Goal: Task Accomplishment & Management: Manage account settings

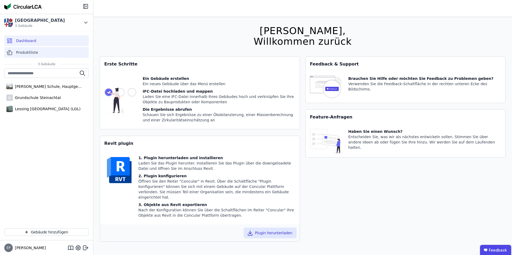
click at [28, 52] on span "Produktliste" at bounding box center [27, 52] width 22 height 5
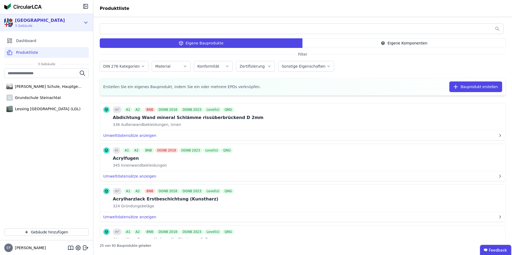
click at [48, 21] on div "Kreis Bergstraße" at bounding box center [40, 20] width 50 height 6
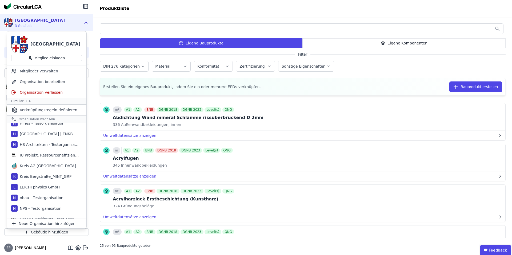
scroll to position [254, 0]
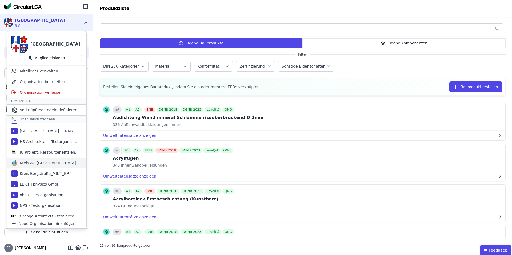
click at [34, 163] on div "Kreis AG Germany" at bounding box center [47, 162] width 58 height 5
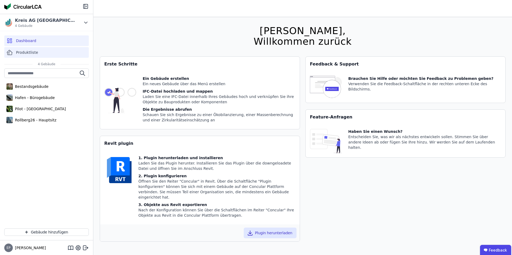
click at [27, 51] on span "Produktliste" at bounding box center [27, 52] width 22 height 5
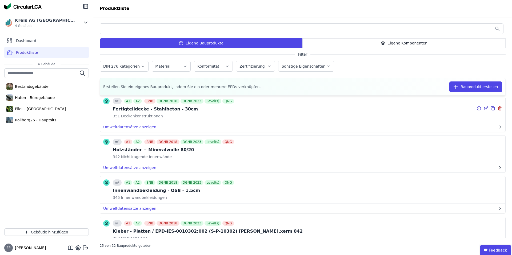
scroll to position [215, 0]
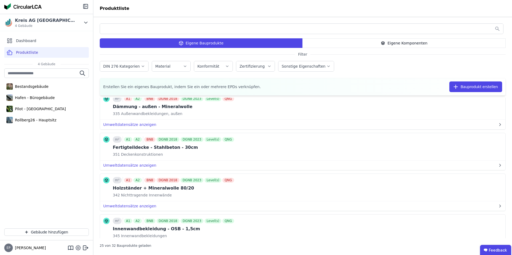
click at [78, 247] on icon at bounding box center [78, 248] width 2 height 2
select select "*"
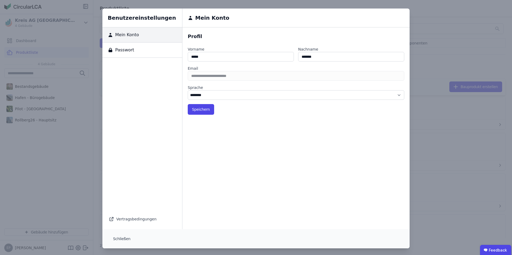
click at [391, 19] on div "Mein Konto" at bounding box center [295, 18] width 227 height 19
click at [59, 163] on div "Benutzereinstellungen Mein Konto Passwort Vertragsbedingungen Mein Konto Profil…" at bounding box center [256, 128] width 512 height 257
click at [120, 239] on button "Schließen" at bounding box center [122, 239] width 26 height 11
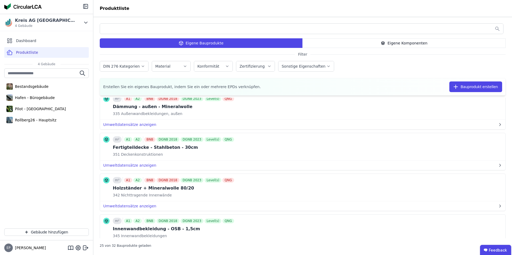
click at [8, 247] on span "EP" at bounding box center [9, 248] width 4 height 3
click at [19, 247] on span "Elena" at bounding box center [29, 248] width 33 height 5
click at [9, 248] on span "EP" at bounding box center [9, 248] width 4 height 3
click at [20, 248] on span "[PERSON_NAME]" at bounding box center [29, 248] width 33 height 5
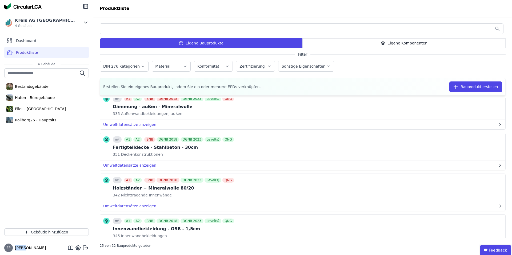
click at [20, 248] on span "[PERSON_NAME]" at bounding box center [29, 248] width 33 height 5
click at [3, 250] on div "EP Elena" at bounding box center [46, 248] width 93 height 15
click at [7, 250] on span "EP" at bounding box center [9, 248] width 4 height 3
click at [78, 248] on icon at bounding box center [78, 248] width 6 height 6
select select "*"
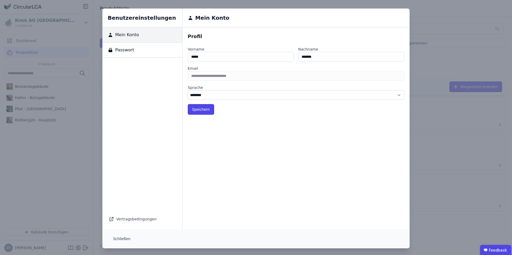
click at [43, 39] on div "Benutzereinstellungen Mein Konto Passwort Vertragsbedingungen Mein Konto Profil…" at bounding box center [256, 128] width 512 height 257
click at [120, 238] on button "Schließen" at bounding box center [122, 239] width 26 height 11
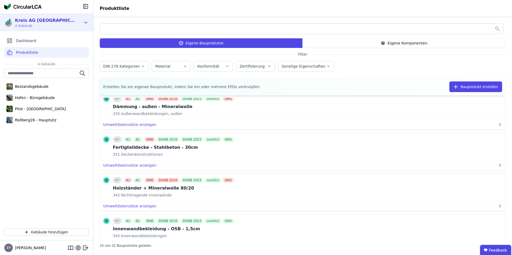
click at [26, 23] on div "Kreis AG [GEOGRAPHIC_DATA]" at bounding box center [45, 20] width 61 height 6
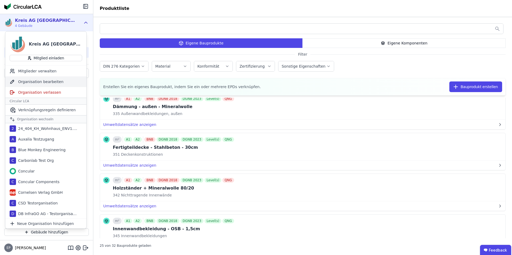
click at [53, 82] on div "Organisation bearbeiten" at bounding box center [45, 82] width 81 height 11
select select "**********"
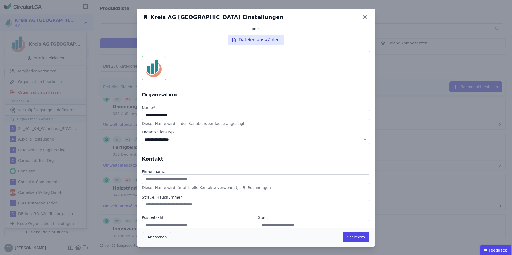
scroll to position [66, 0]
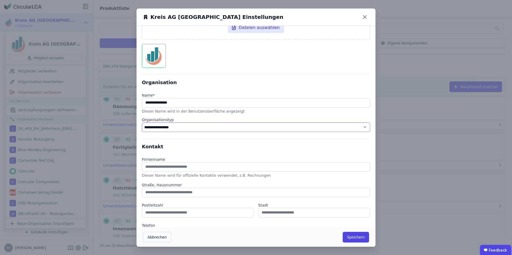
click at [231, 128] on select "**********" at bounding box center [256, 128] width 228 height 10
click at [158, 238] on button "Abbrechen" at bounding box center [157, 237] width 28 height 11
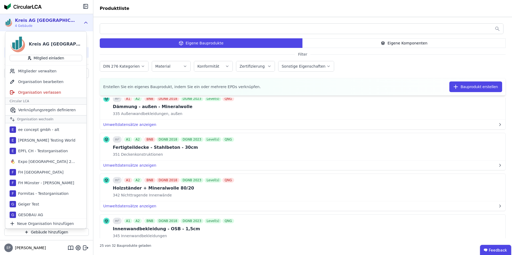
scroll to position [85, 0]
click at [46, 162] on div "[PERSON_NAME] Testing World" at bounding box center [45, 161] width 59 height 5
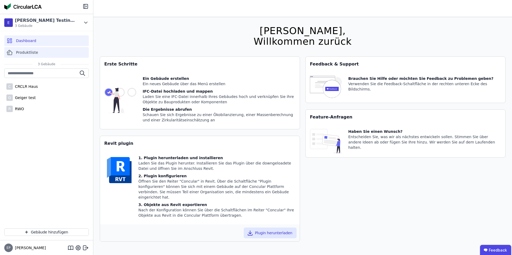
click at [38, 50] on div "Produktliste" at bounding box center [46, 52] width 85 height 11
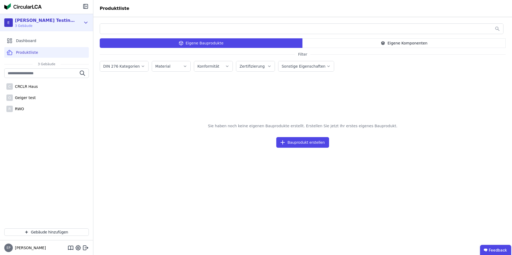
click at [58, 22] on div "E Elenas Testing World 3 Gebäude" at bounding box center [42, 22] width 77 height 11
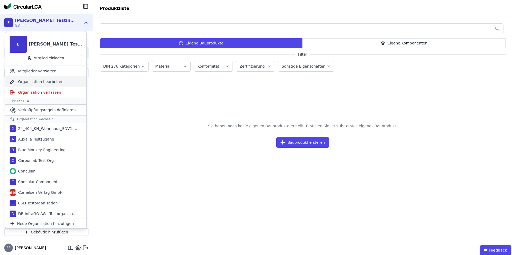
click at [42, 81] on div "Organisation bearbeiten" at bounding box center [45, 82] width 81 height 11
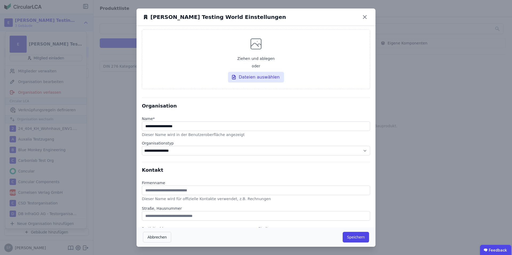
scroll to position [23, 0]
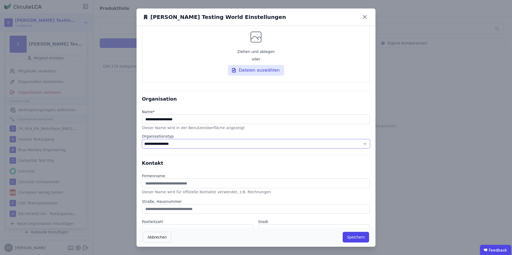
click at [178, 145] on select "**********" at bounding box center [256, 144] width 228 height 10
select select "**********"
click at [142, 139] on select "**********" at bounding box center [256, 144] width 228 height 10
click at [355, 240] on button "Speichern" at bounding box center [356, 237] width 26 height 11
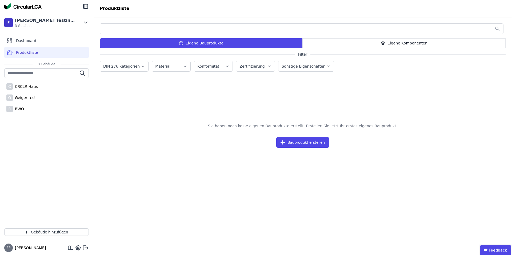
click at [29, 53] on span "Produktliste" at bounding box center [27, 52] width 22 height 5
click at [53, 21] on div "Elenas Testing World" at bounding box center [45, 20] width 61 height 6
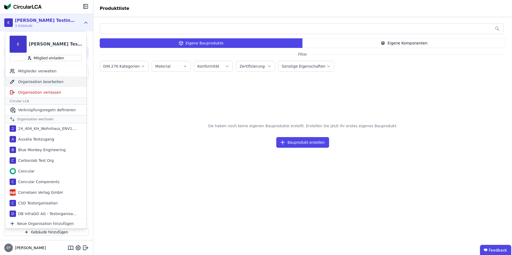
click at [44, 82] on div "Organisation bearbeiten" at bounding box center [45, 82] width 81 height 11
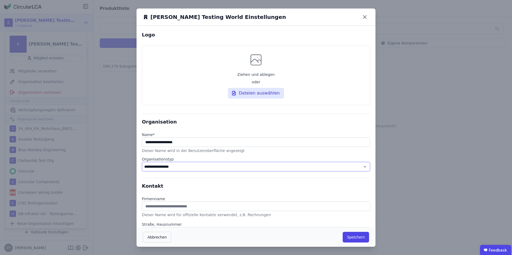
click at [174, 168] on select "**********" at bounding box center [256, 167] width 228 height 10
select select "**********"
click at [142, 162] on select "**********" at bounding box center [256, 167] width 228 height 10
click at [356, 238] on button "Speichern" at bounding box center [356, 237] width 26 height 11
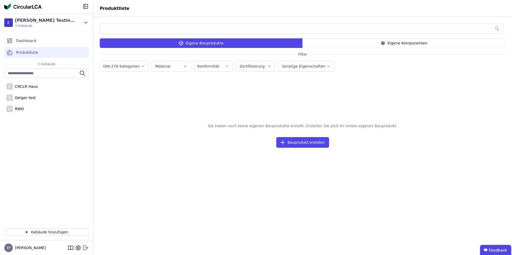
click at [85, 248] on icon at bounding box center [85, 248] width 6 height 6
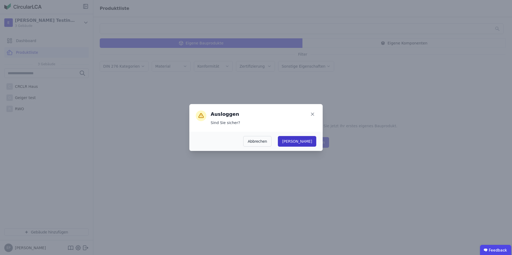
click at [309, 144] on button "[PERSON_NAME]" at bounding box center [297, 141] width 38 height 11
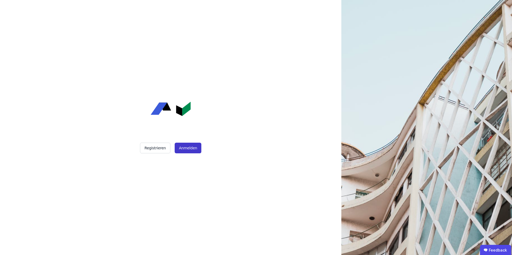
click at [188, 149] on button "Anmelden" at bounding box center [188, 148] width 27 height 11
click at [187, 148] on button "Anmelden" at bounding box center [188, 148] width 27 height 11
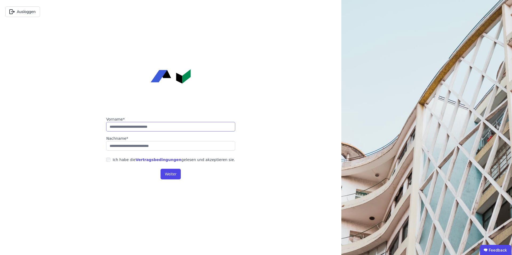
click at [137, 127] on input "string" at bounding box center [170, 127] width 129 height 10
type input "*****"
click at [142, 147] on input "string" at bounding box center [170, 146] width 129 height 10
type input "*******"
click at [23, 13] on button "Ausloggen" at bounding box center [22, 11] width 35 height 11
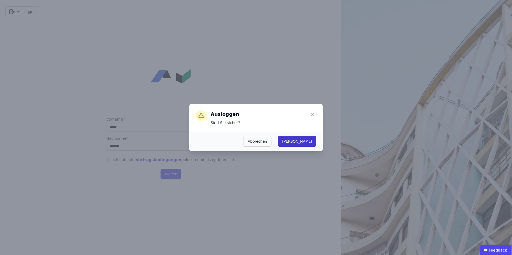
click at [311, 145] on button "[PERSON_NAME]" at bounding box center [297, 141] width 38 height 11
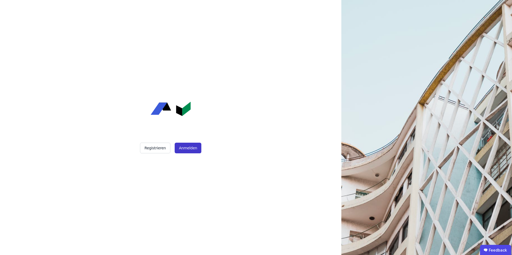
click at [187, 150] on button "Anmelden" at bounding box center [188, 148] width 27 height 11
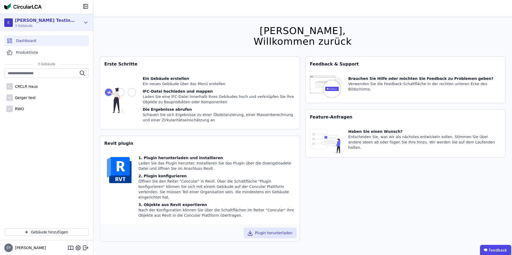
click at [42, 20] on div "[PERSON_NAME] Testing World" at bounding box center [45, 20] width 61 height 6
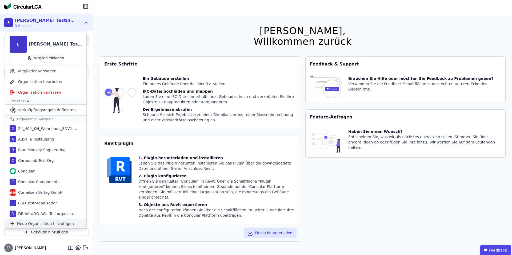
click at [38, 223] on span "Neue Organisation hinzufügen" at bounding box center [45, 223] width 57 height 5
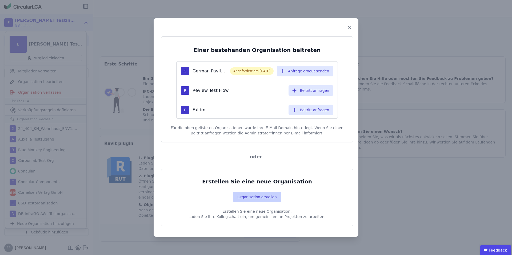
click at [256, 199] on button "Organisation erstellen" at bounding box center [257, 197] width 48 height 11
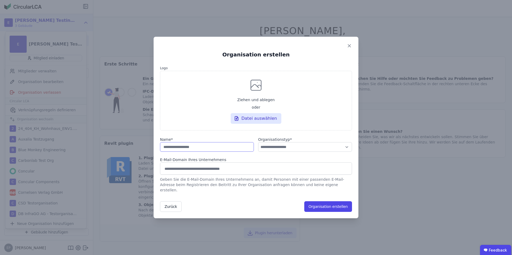
click at [204, 150] on input "string" at bounding box center [207, 147] width 94 height 10
type input "**********"
click at [298, 151] on select "**********" at bounding box center [305, 147] width 94 height 10
select select "**********"
click at [258, 145] on select "**********" at bounding box center [305, 147] width 94 height 10
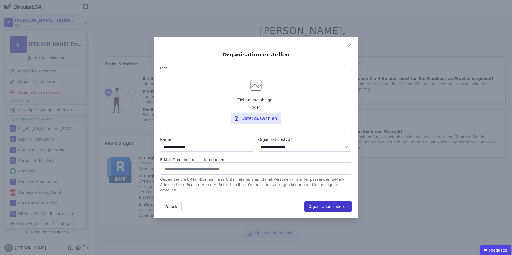
click at [327, 205] on button "Organisation erstellen" at bounding box center [328, 207] width 48 height 11
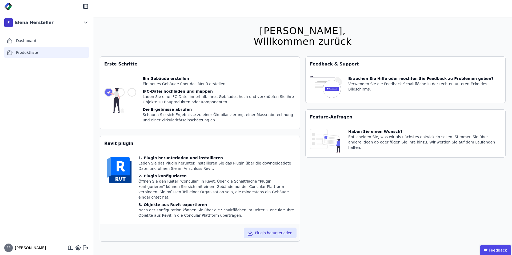
click at [29, 52] on span "Produktliste" at bounding box center [27, 52] width 22 height 5
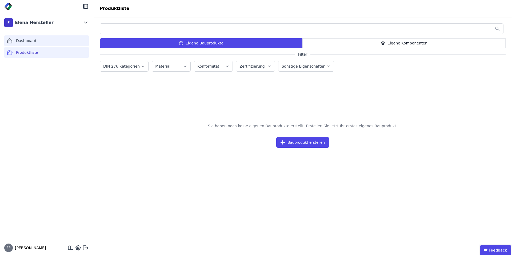
click at [28, 38] on span "Dashboard" at bounding box center [26, 40] width 20 height 5
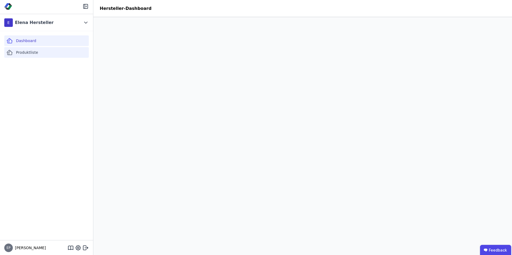
click at [27, 52] on span "Produktliste" at bounding box center [27, 52] width 22 height 5
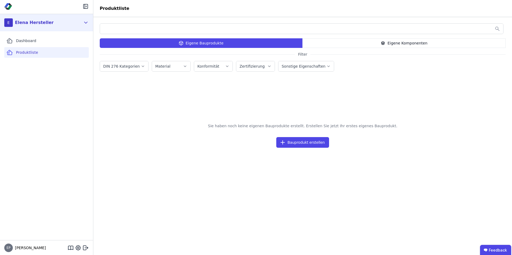
click at [48, 23] on div "E Elena Hersteller" at bounding box center [42, 22] width 77 height 11
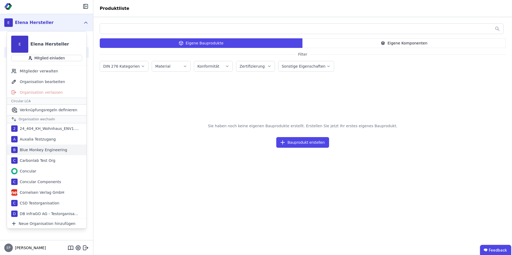
click at [38, 150] on div "Blue Monkey Engineering" at bounding box center [43, 149] width 50 height 5
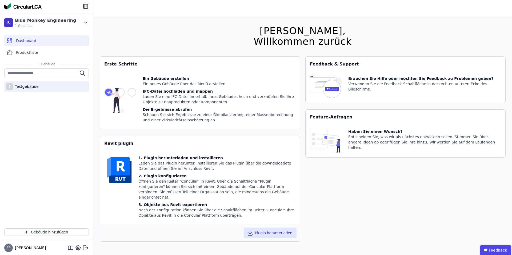
click at [21, 88] on div "Testgebäude" at bounding box center [26, 86] width 26 height 5
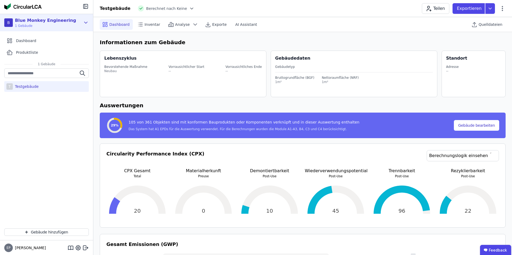
click at [46, 21] on div "Blue Monkey Engineering" at bounding box center [45, 20] width 61 height 6
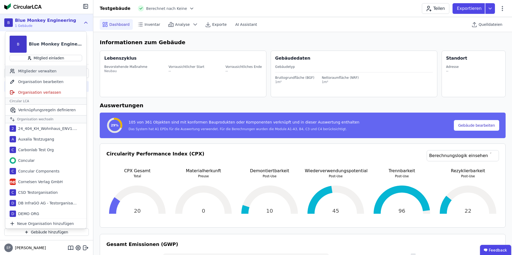
click at [34, 70] on div "Mitglieder verwalten" at bounding box center [45, 71] width 81 height 11
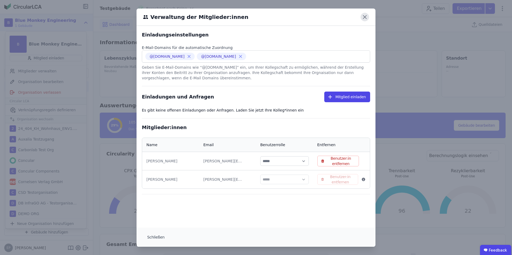
click at [365, 14] on icon at bounding box center [364, 17] width 9 height 9
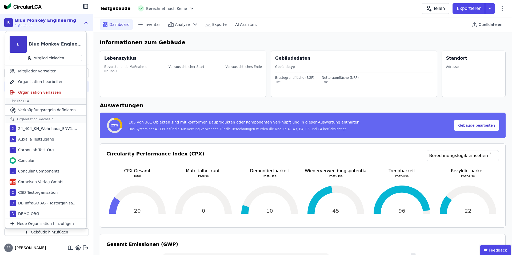
click at [47, 24] on span "1 Gebäude" at bounding box center [45, 26] width 61 height 4
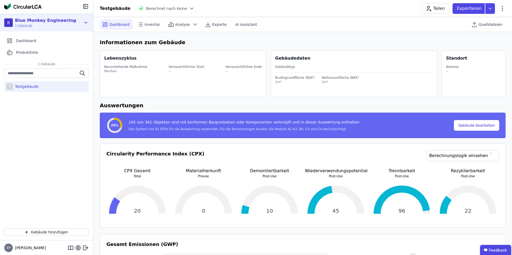
click at [55, 22] on div "Blue Monkey Engineering" at bounding box center [45, 20] width 61 height 6
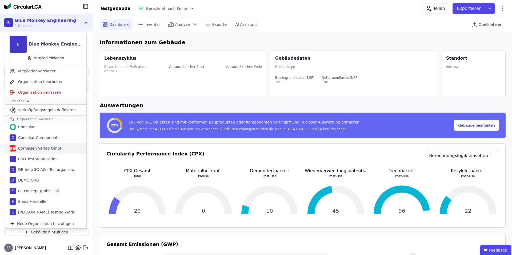
scroll to position [30, 0]
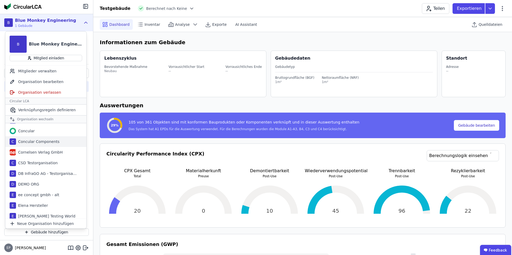
click at [41, 142] on div "Concular Components" at bounding box center [37, 141] width 43 height 5
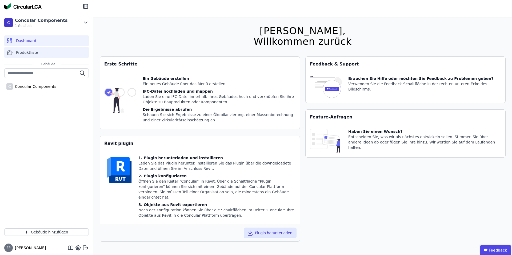
click at [28, 51] on span "Produktliste" at bounding box center [27, 52] width 22 height 5
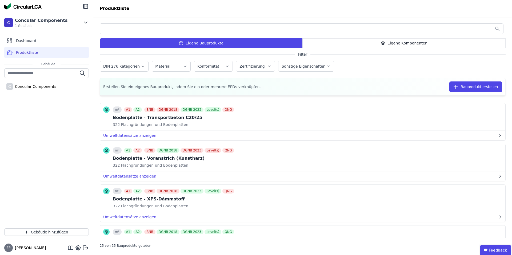
click at [335, 45] on div "Eigene Komponenten" at bounding box center [403, 43] width 203 height 10
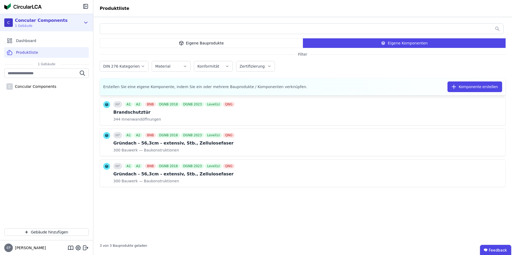
click at [37, 22] on div "Concular Components" at bounding box center [41, 20] width 53 height 6
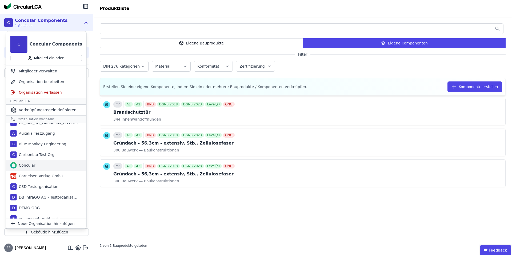
scroll to position [7, 0]
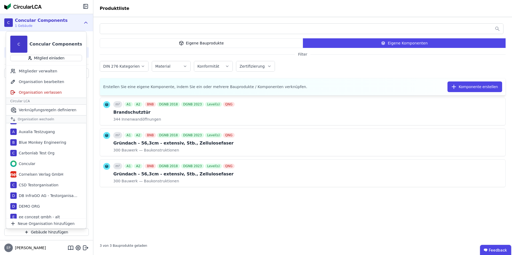
click at [59, 23] on div "Concular Components" at bounding box center [41, 20] width 53 height 6
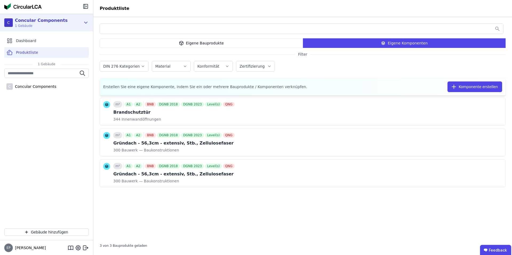
click at [59, 22] on div "Concular Components" at bounding box center [41, 20] width 53 height 6
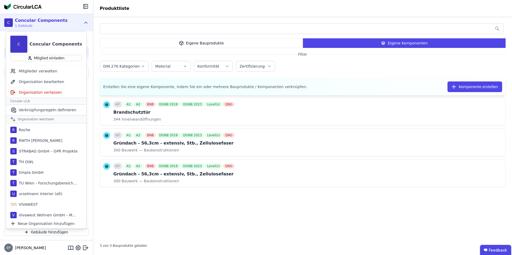
scroll to position [384, 0]
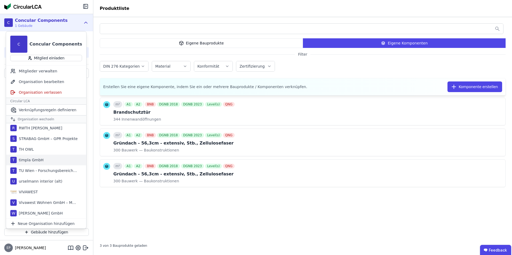
click at [51, 163] on div "T timpla GmbH" at bounding box center [46, 160] width 80 height 11
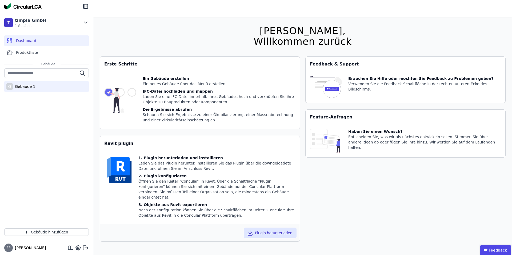
click at [29, 89] on div "Gebäude 1" at bounding box center [24, 86] width 23 height 5
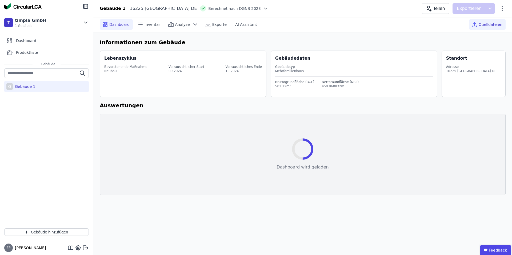
click at [491, 26] on span "Quelldateien" at bounding box center [490, 24] width 24 height 5
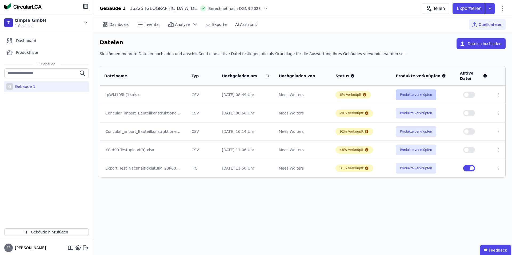
click at [410, 93] on button "Produkte verknüpfen" at bounding box center [416, 95] width 41 height 11
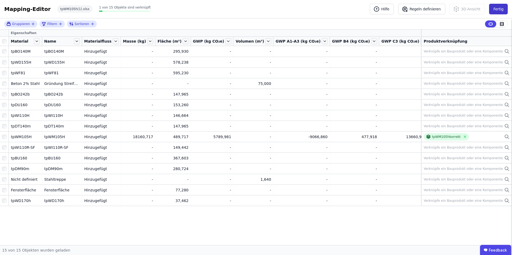
click at [501, 8] on button "Fertig" at bounding box center [498, 9] width 19 height 11
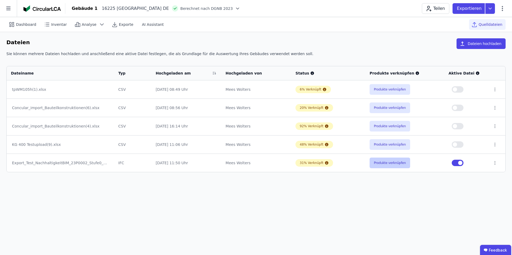
click at [377, 164] on button "Produkte verknüpfen" at bounding box center [389, 163] width 41 height 11
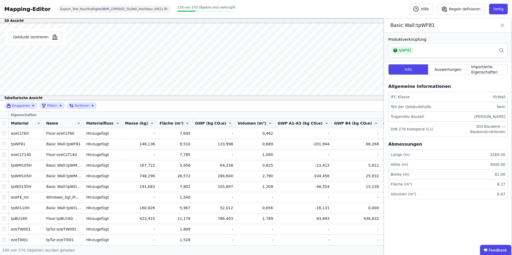
click at [502, 27] on icon at bounding box center [502, 25] width 6 height 7
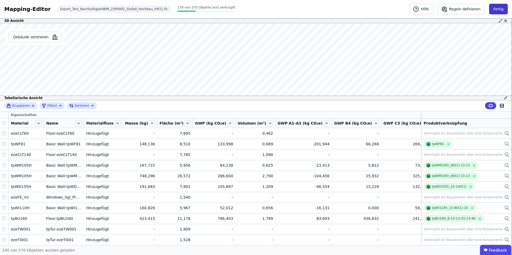
click at [496, 10] on button "Fertig" at bounding box center [498, 9] width 19 height 11
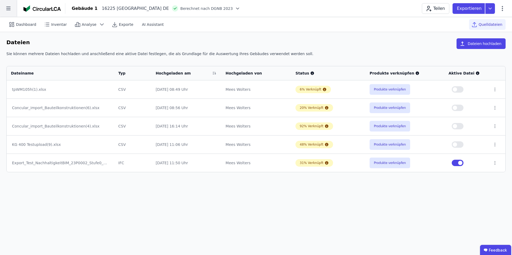
click at [3, 9] on icon at bounding box center [8, 8] width 17 height 17
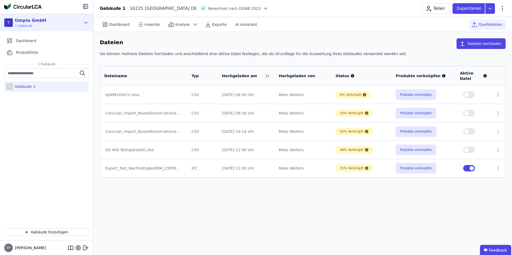
click at [65, 28] on div "T timpla GmbH 1 Gebäude" at bounding box center [46, 22] width 93 height 17
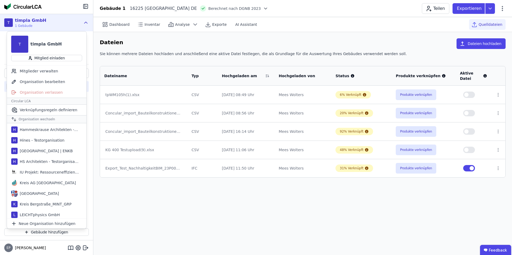
scroll to position [246, 0]
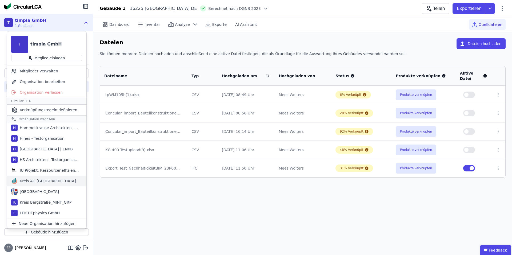
click at [32, 181] on div "Kreis AG [GEOGRAPHIC_DATA]" at bounding box center [47, 181] width 58 height 5
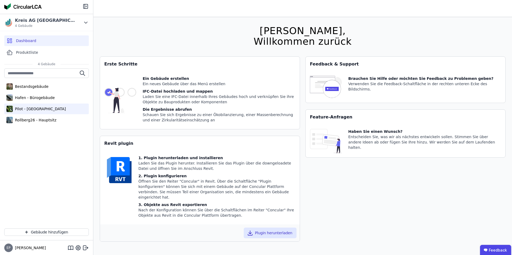
click at [36, 109] on div "Pilot - [GEOGRAPHIC_DATA]" at bounding box center [39, 108] width 53 height 5
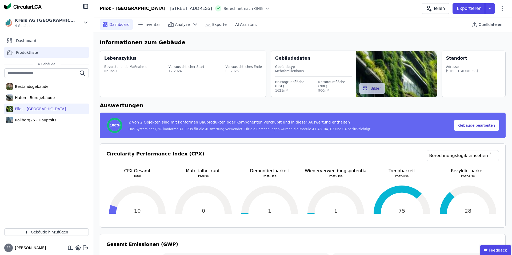
click at [21, 51] on span "Produktliste" at bounding box center [27, 52] width 22 height 5
